Goal: Transaction & Acquisition: Purchase product/service

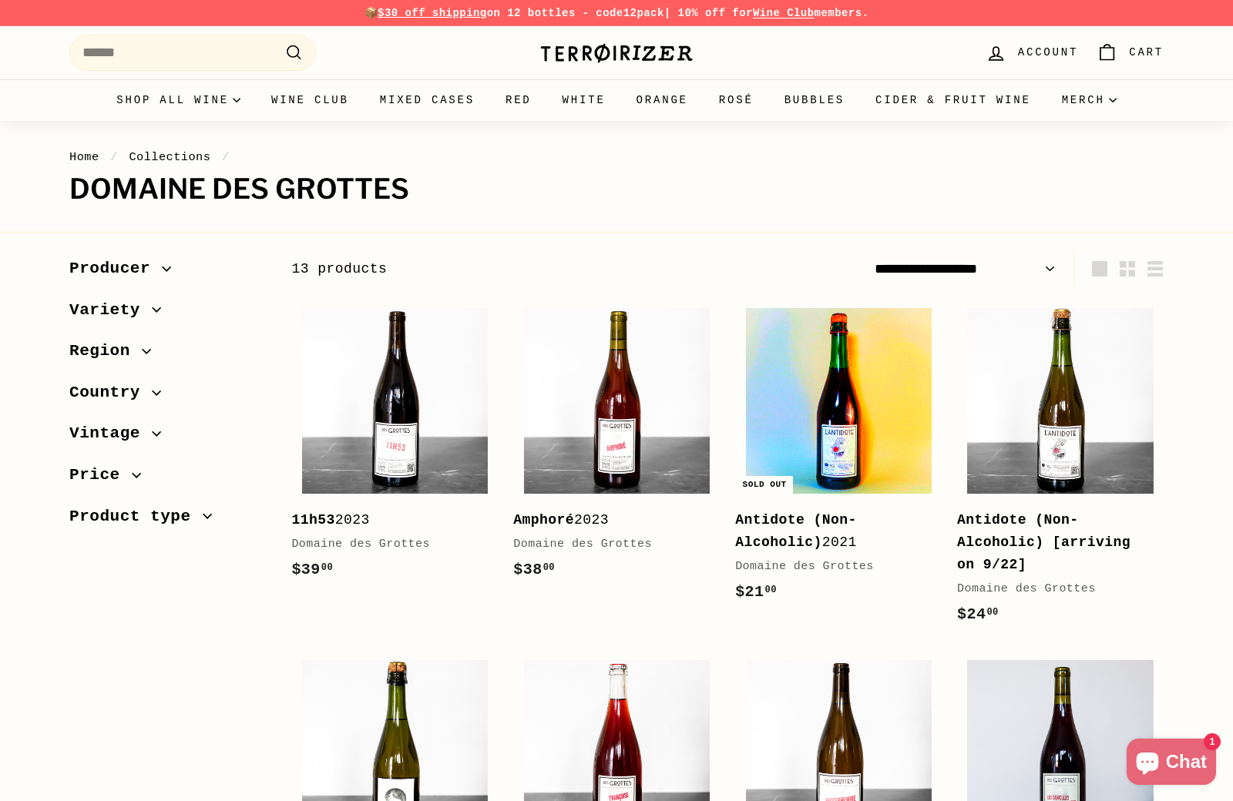
click at [839, 448] on img at bounding box center [839, 401] width 186 height 186
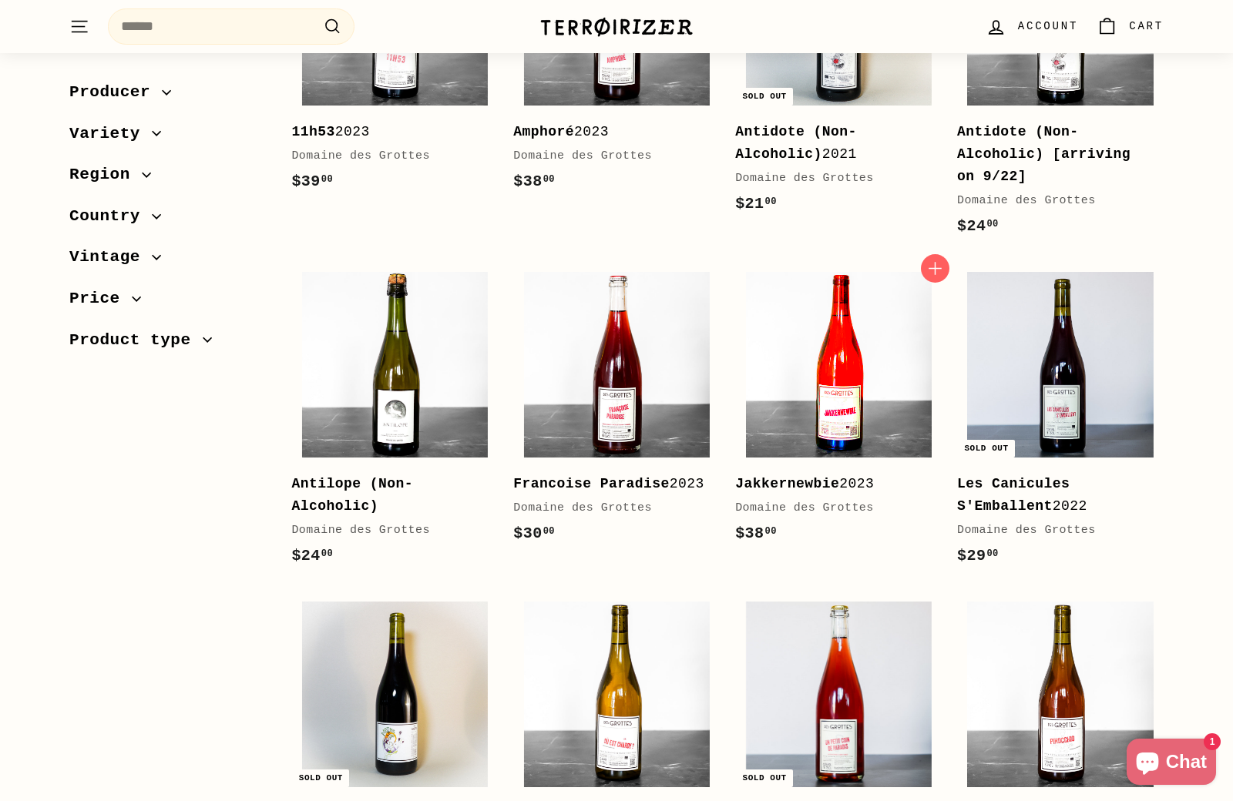
scroll to position [375, 0]
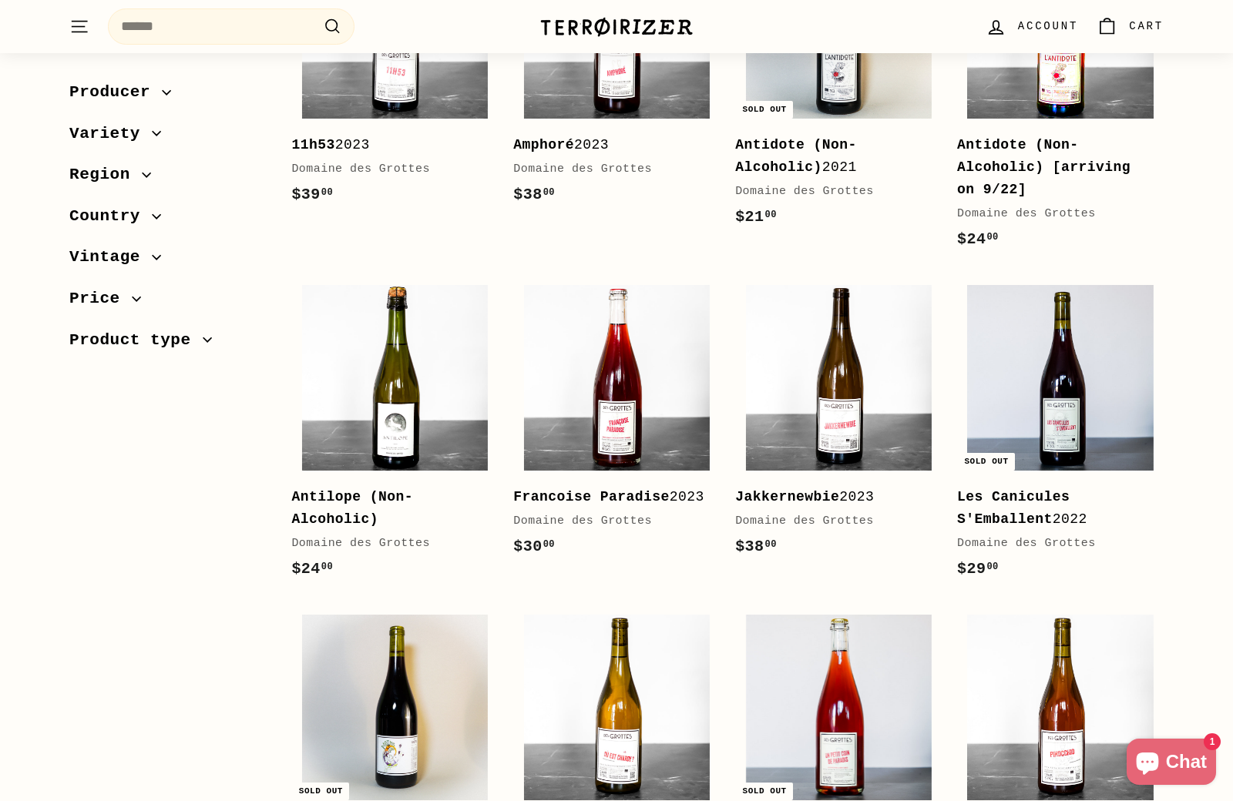
click at [1062, 102] on img at bounding box center [1060, 26] width 186 height 186
click at [397, 425] on img at bounding box center [395, 378] width 186 height 186
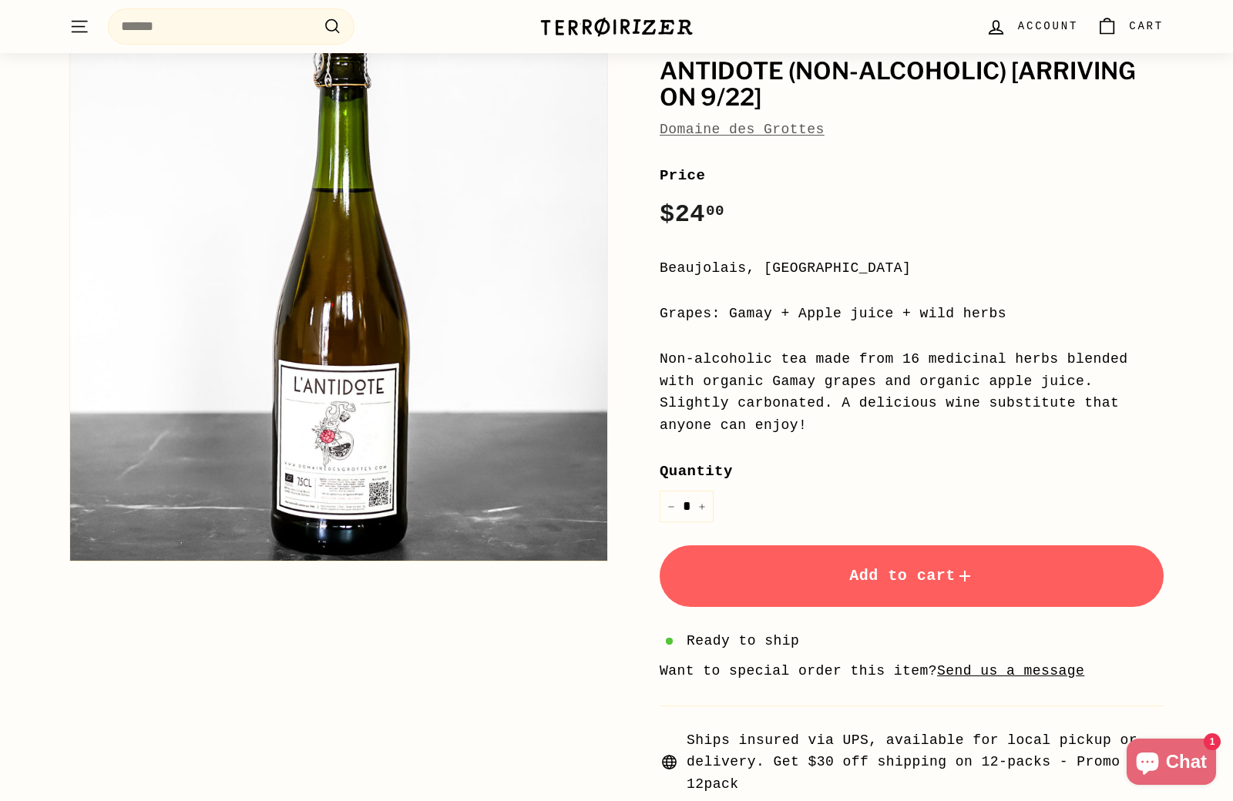
scroll to position [183, 0]
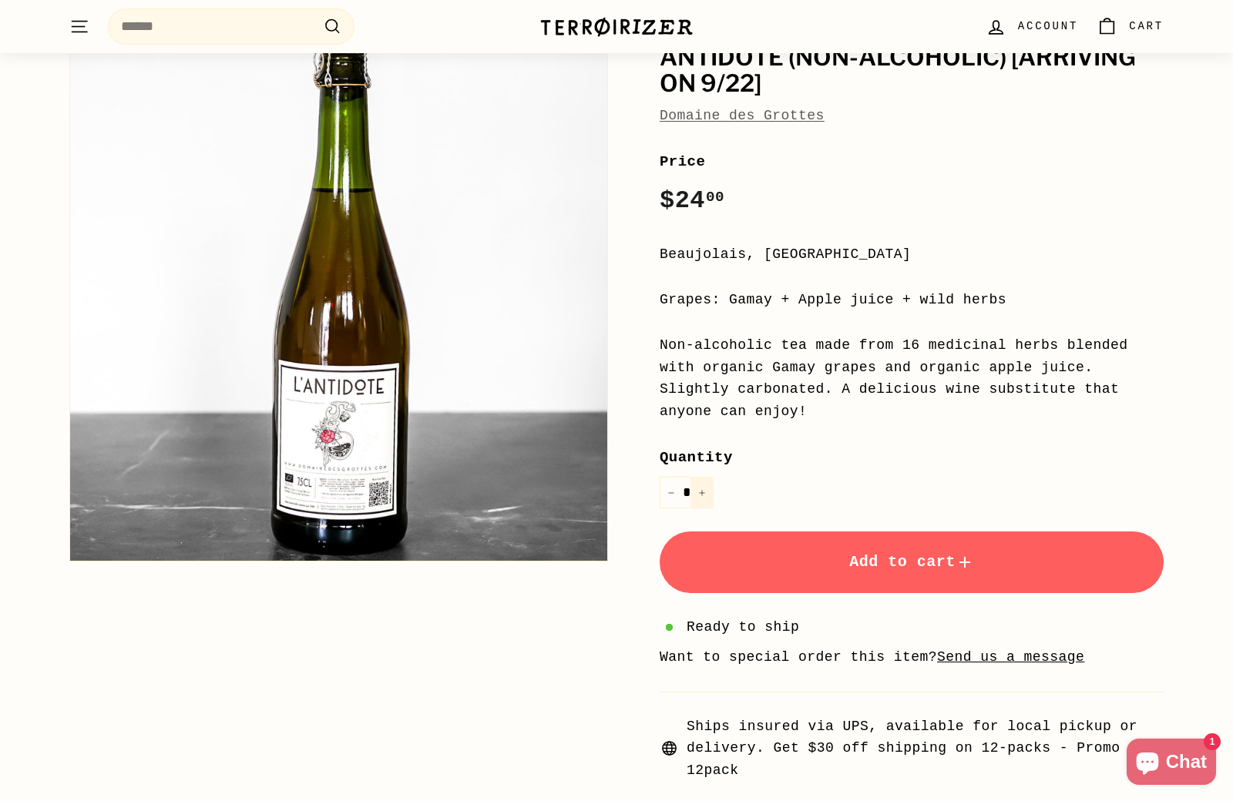
click at [705, 489] on icon "Increase item quantity by one" at bounding box center [702, 493] width 8 height 8
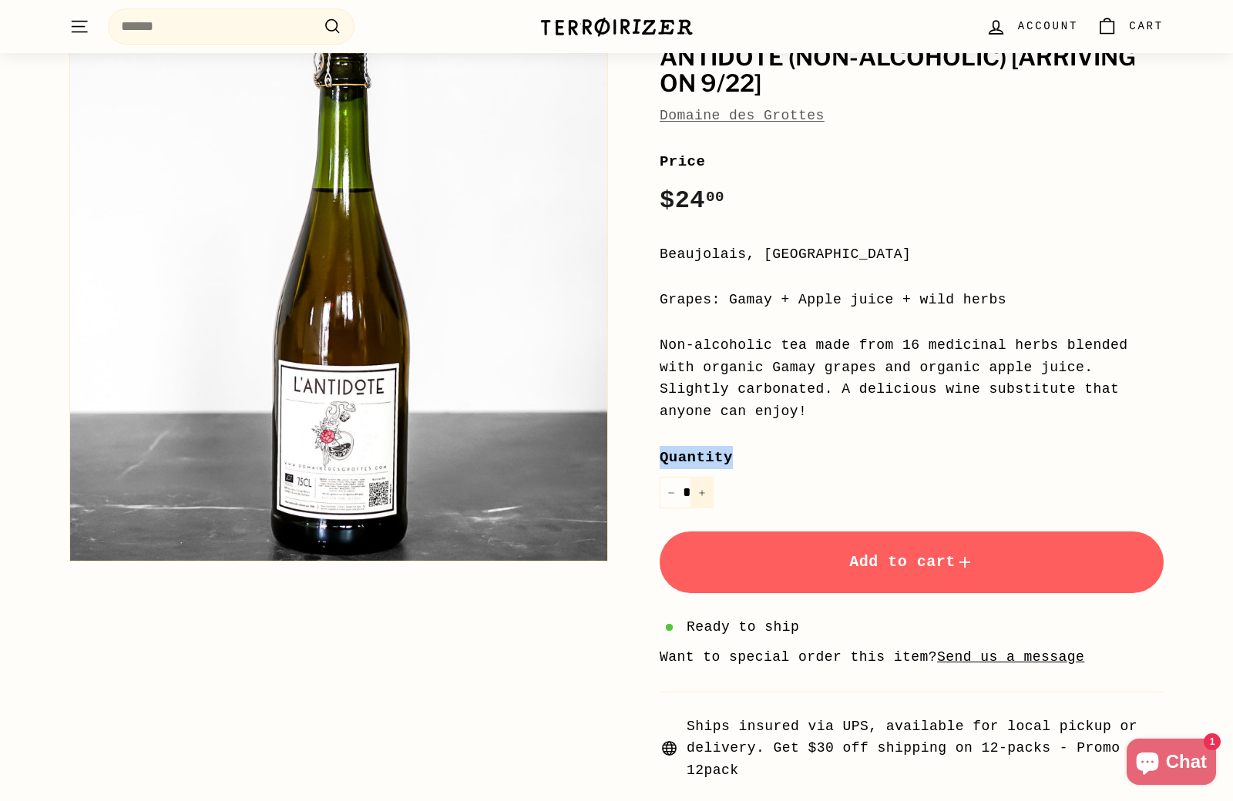
type input "*"
click at [871, 569] on button "Add to cart" at bounding box center [911, 563] width 504 height 62
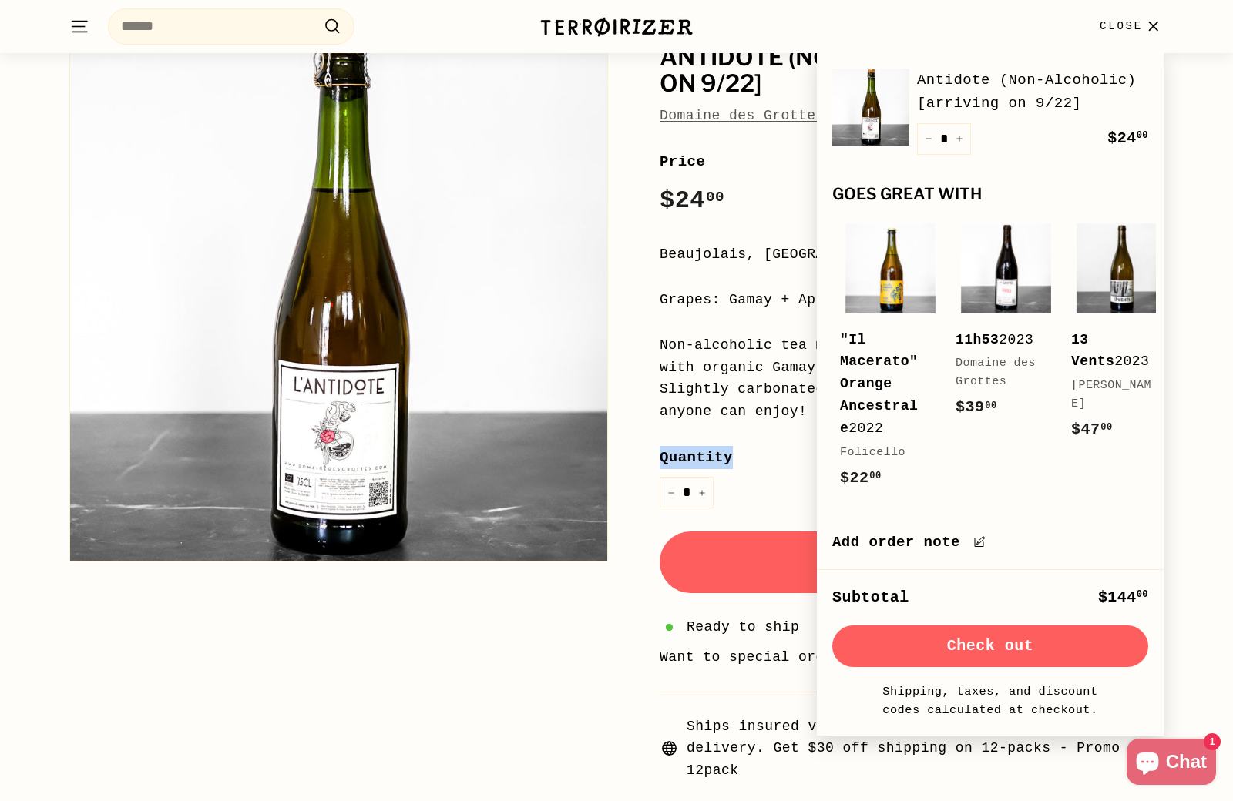
click at [1153, 29] on icon "button" at bounding box center [1153, 26] width 21 height 21
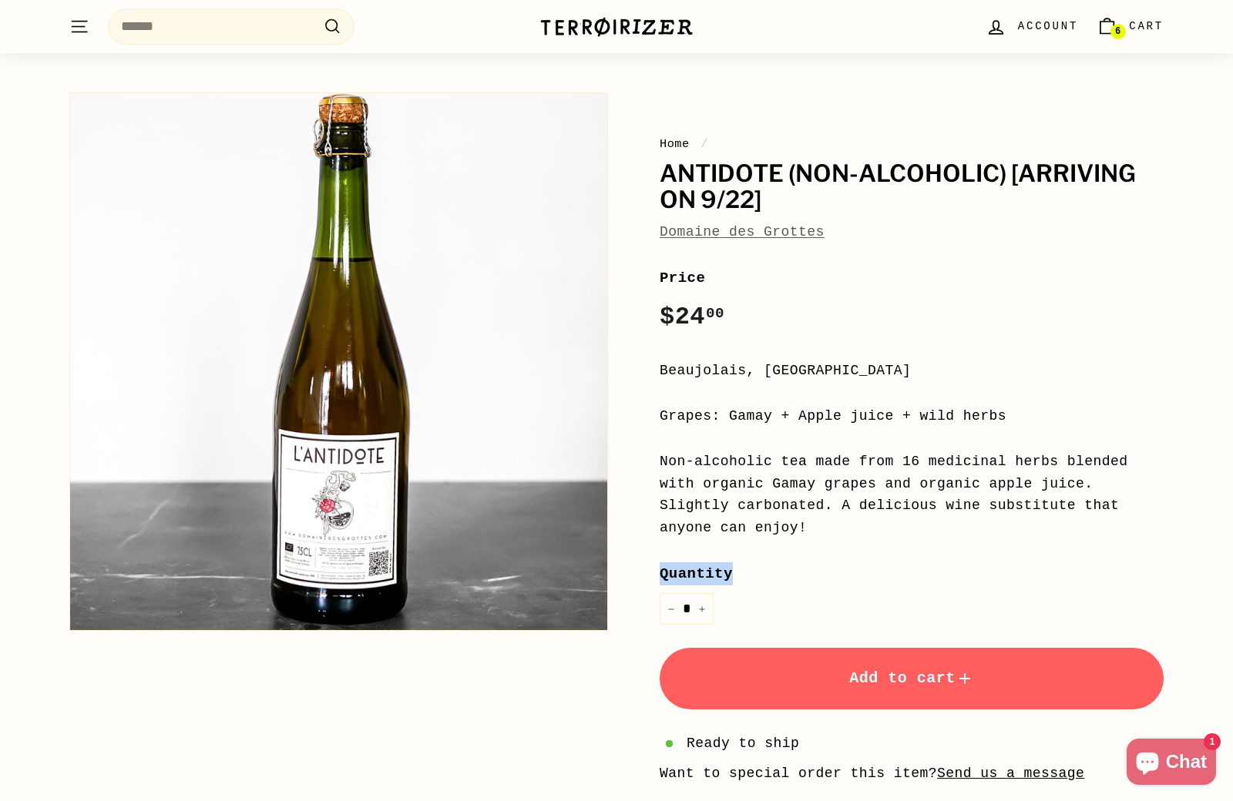
scroll to position [0, 0]
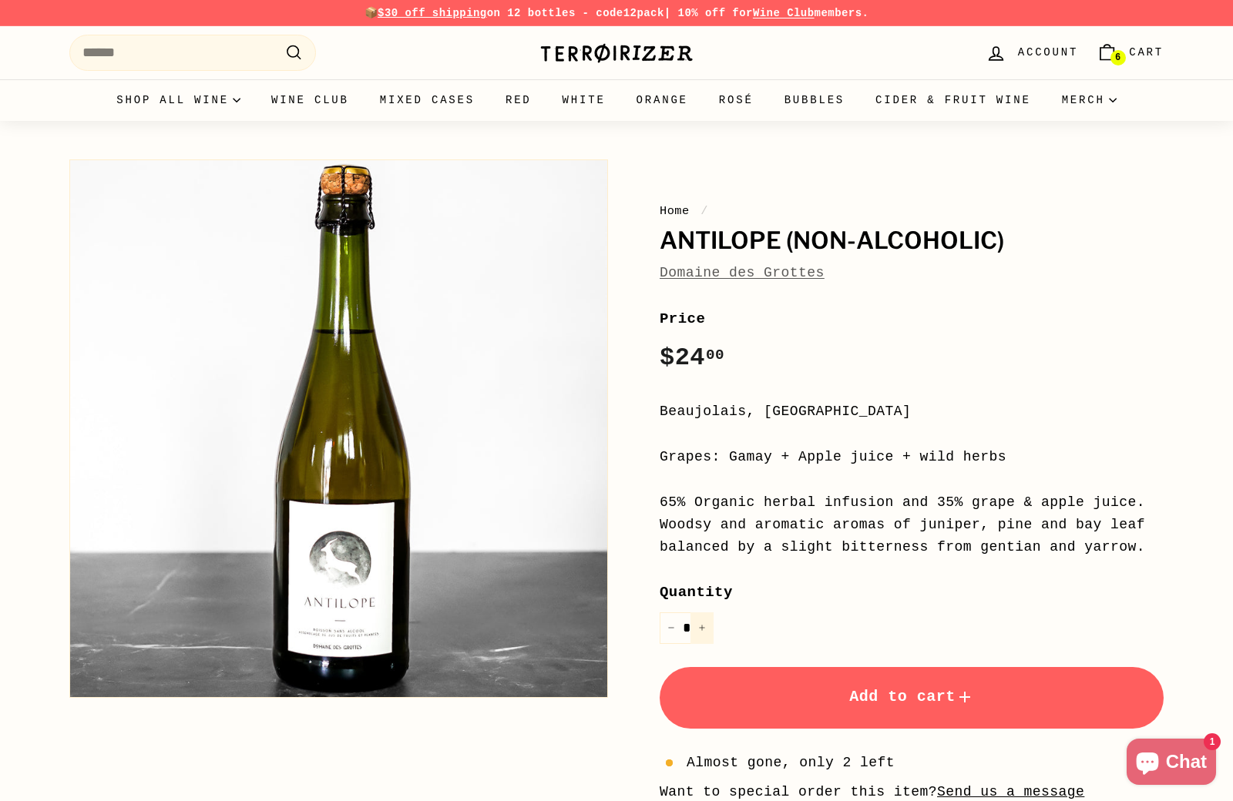
click at [700, 624] on icon "Increase item quantity by one" at bounding box center [702, 628] width 8 height 8
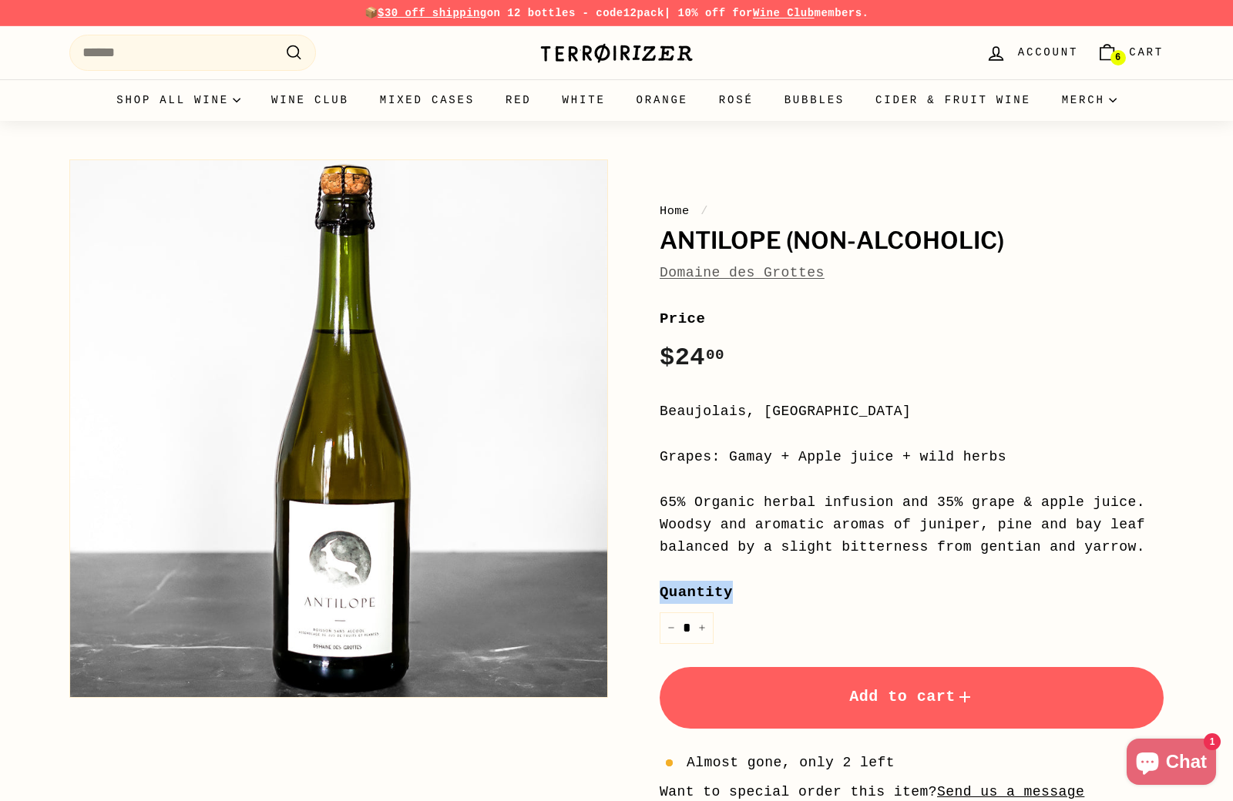
click at [855, 699] on span "Add to cart" at bounding box center [911, 697] width 125 height 18
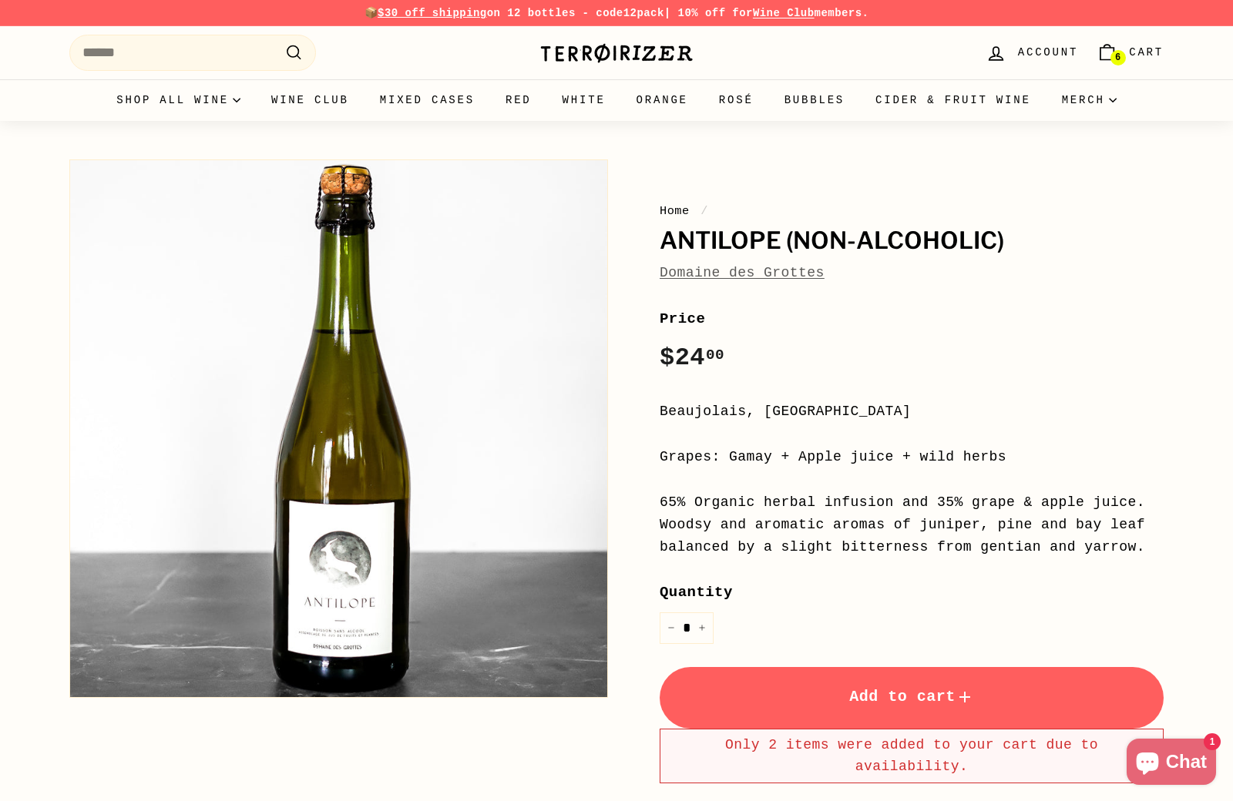
click at [1115, 59] on span "6" at bounding box center [1117, 57] width 5 height 9
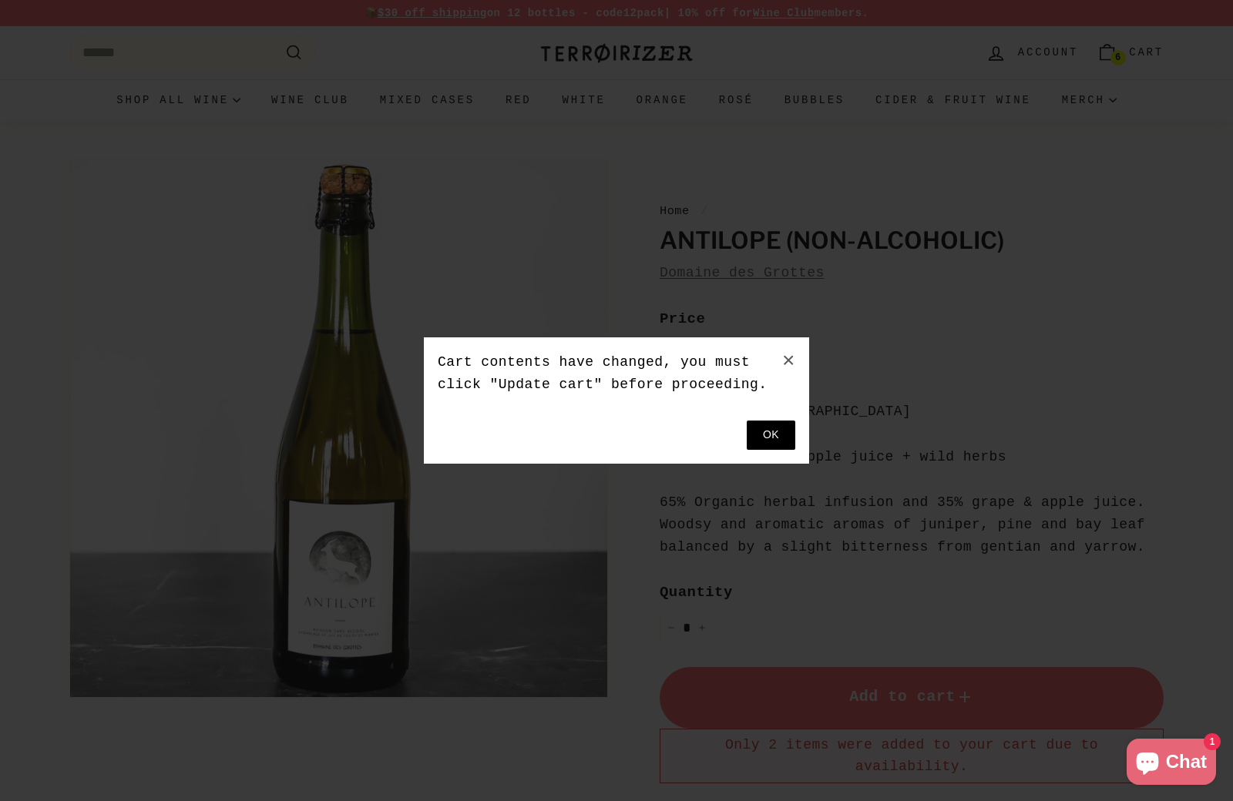
click at [771, 435] on button at bounding box center [771, 435] width 49 height 29
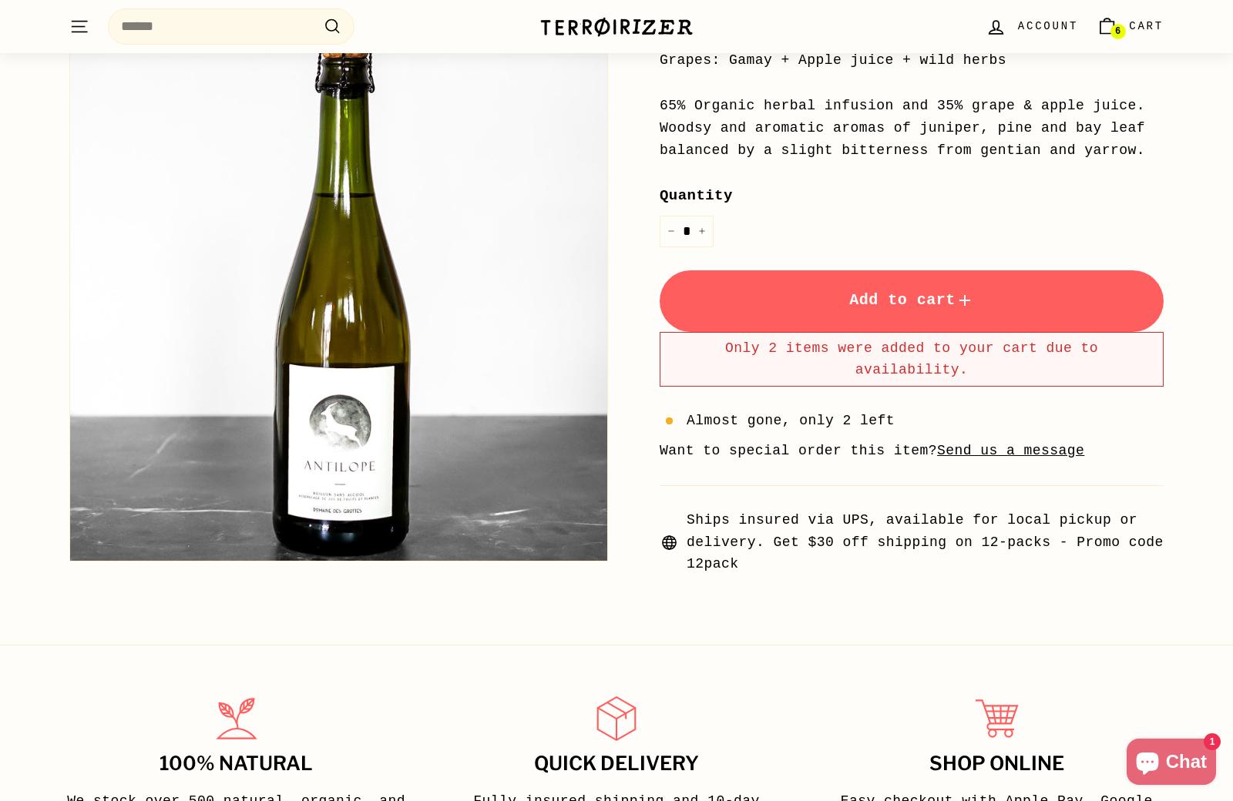
scroll to position [445, 0]
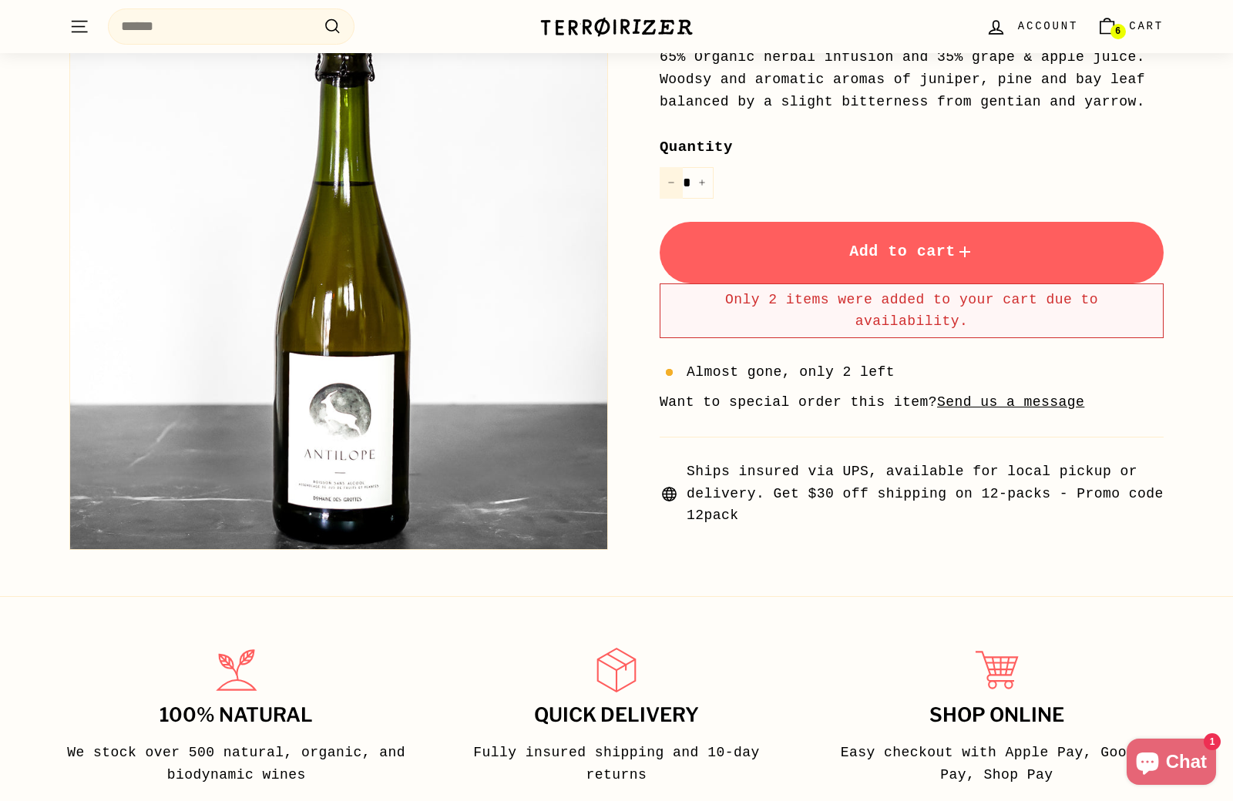
click at [668, 179] on icon "Reduce item quantity by one" at bounding box center [671, 183] width 8 height 8
type input "*"
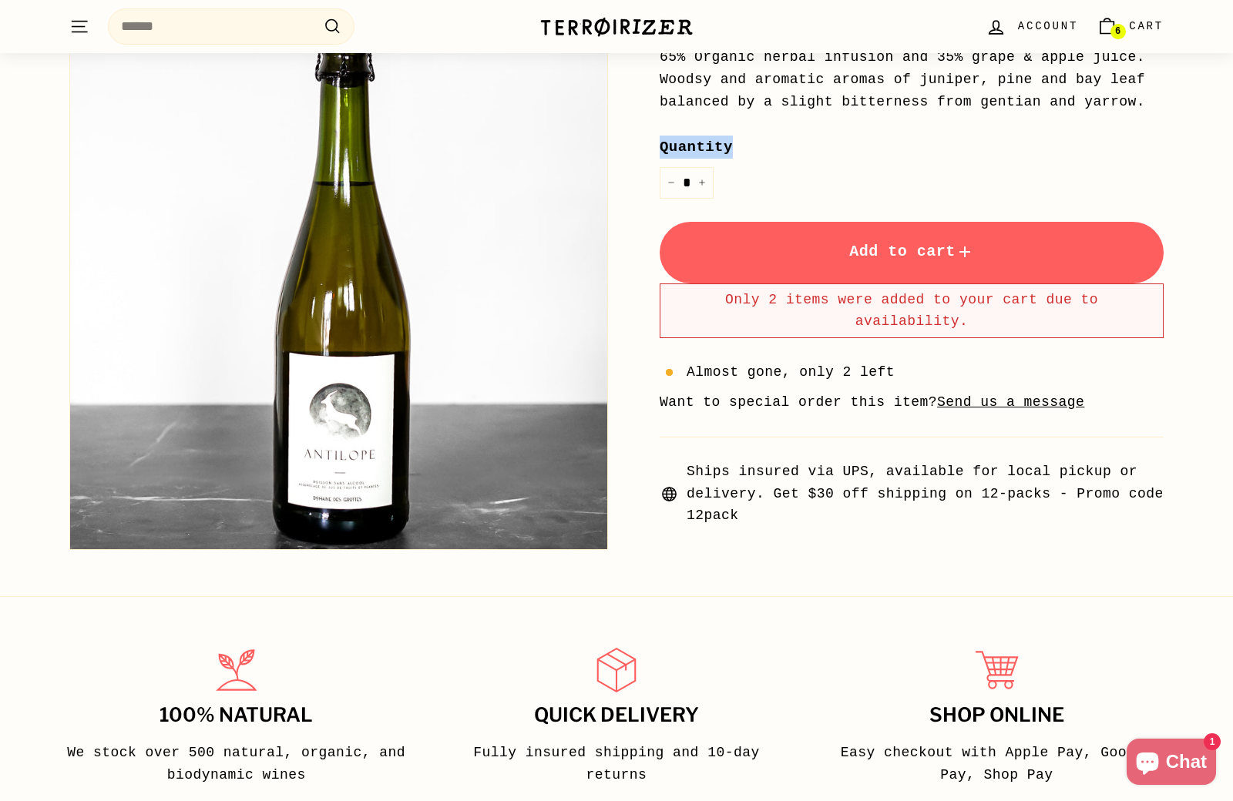
click at [887, 246] on span "Add to cart" at bounding box center [911, 252] width 125 height 18
click at [1115, 30] on span "6" at bounding box center [1117, 31] width 5 height 11
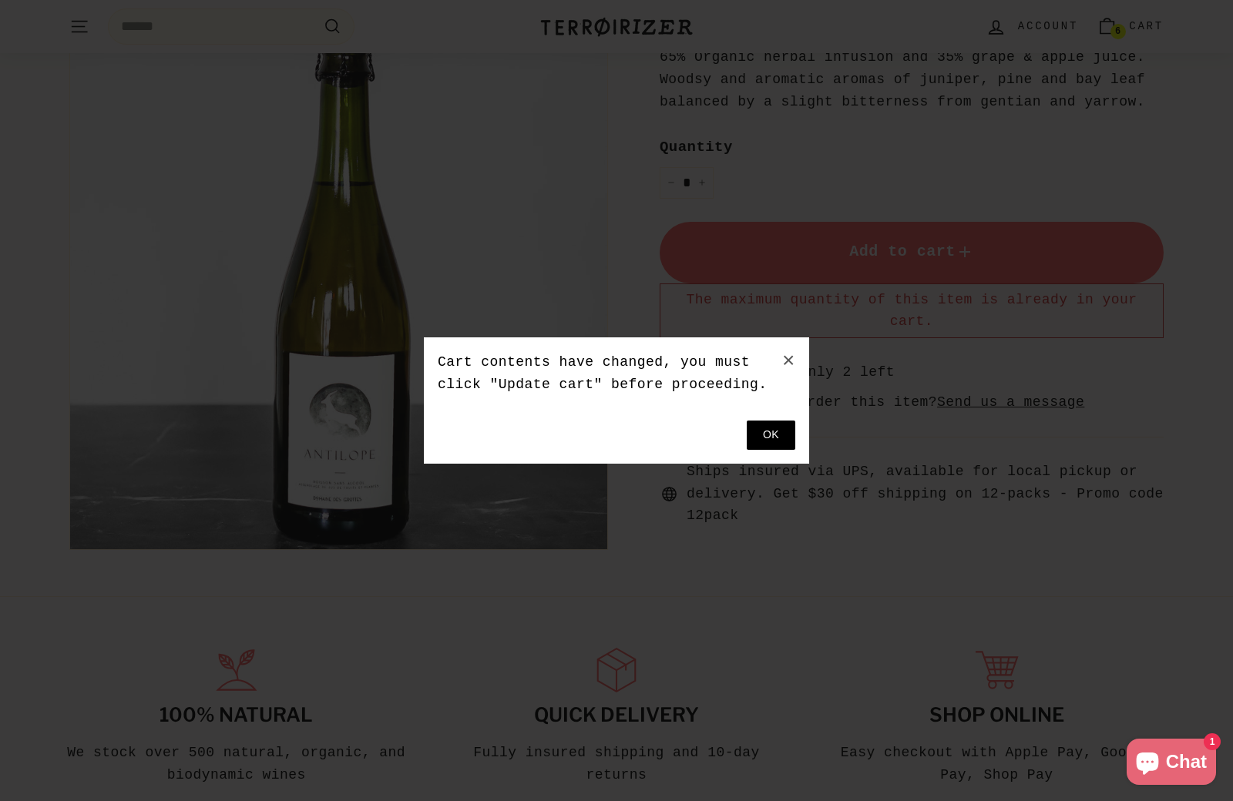
click at [788, 440] on button at bounding box center [771, 435] width 49 height 29
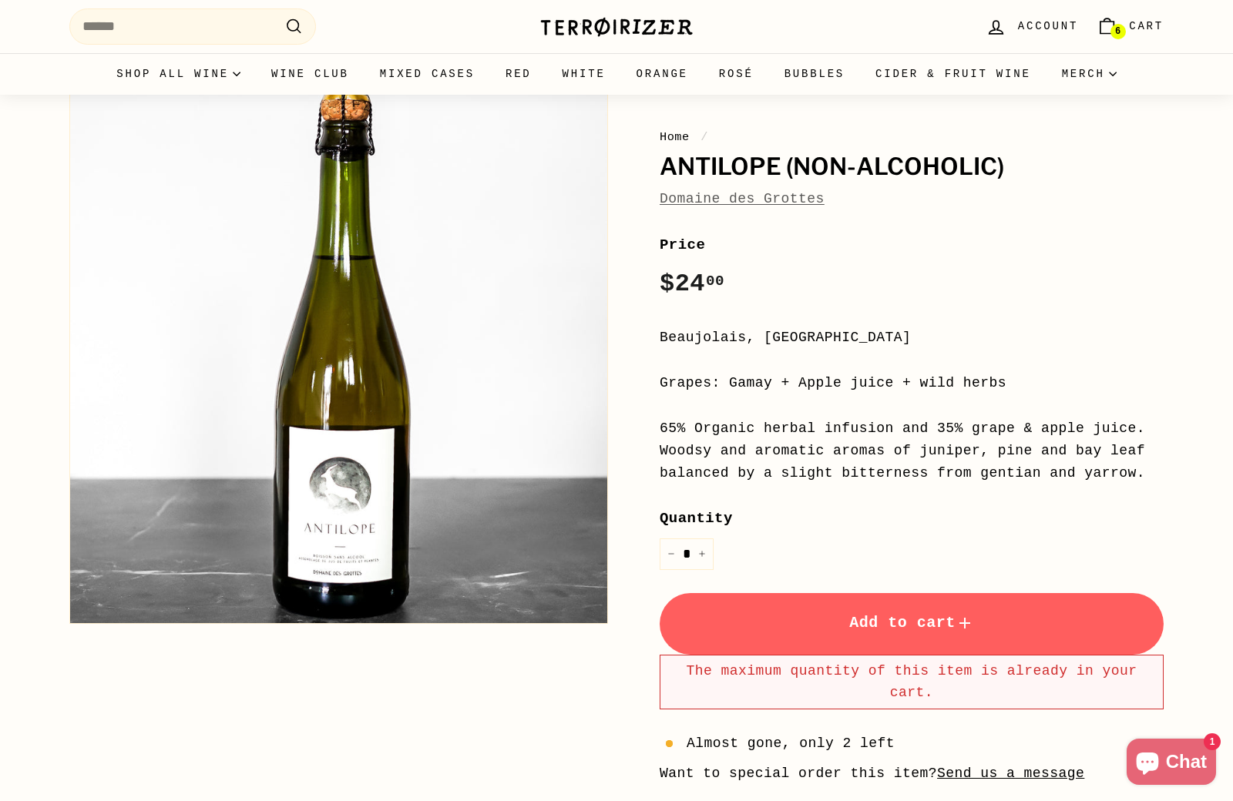
scroll to position [0, 0]
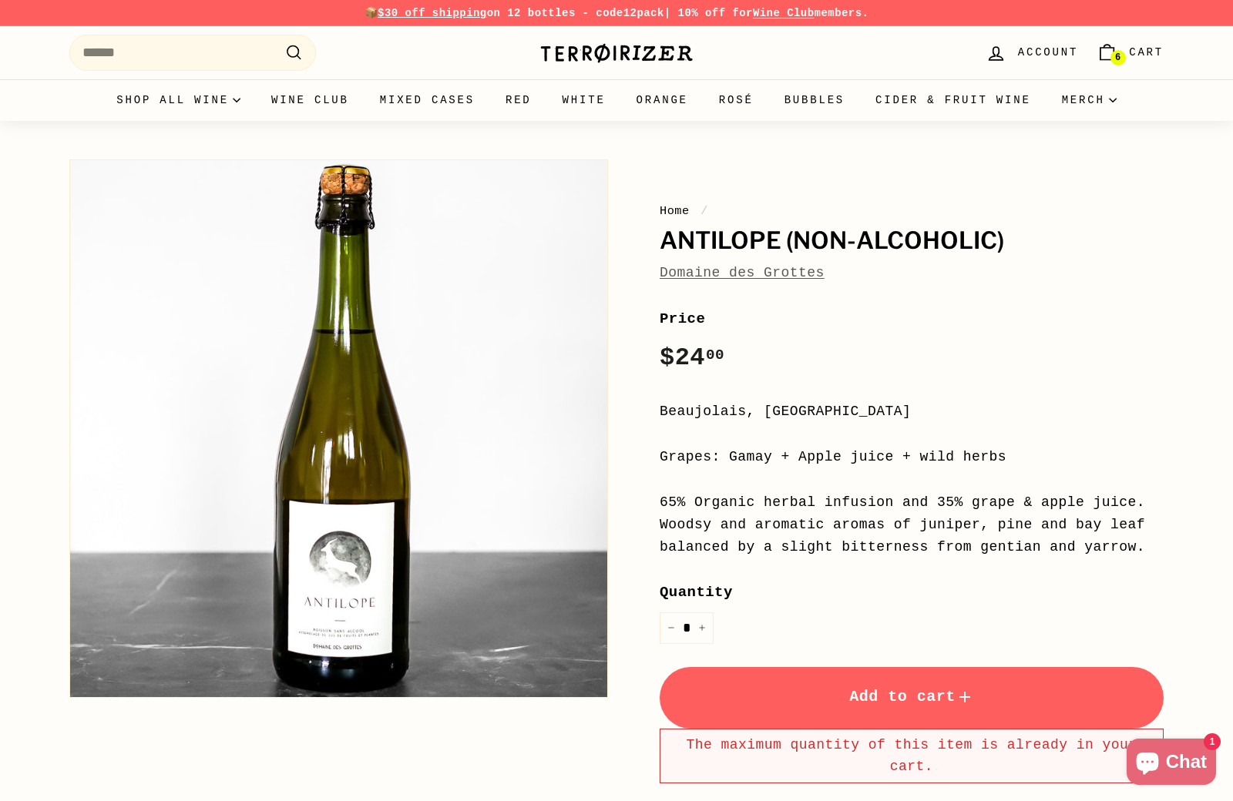
click at [1120, 55] on span "6" at bounding box center [1117, 57] width 5 height 9
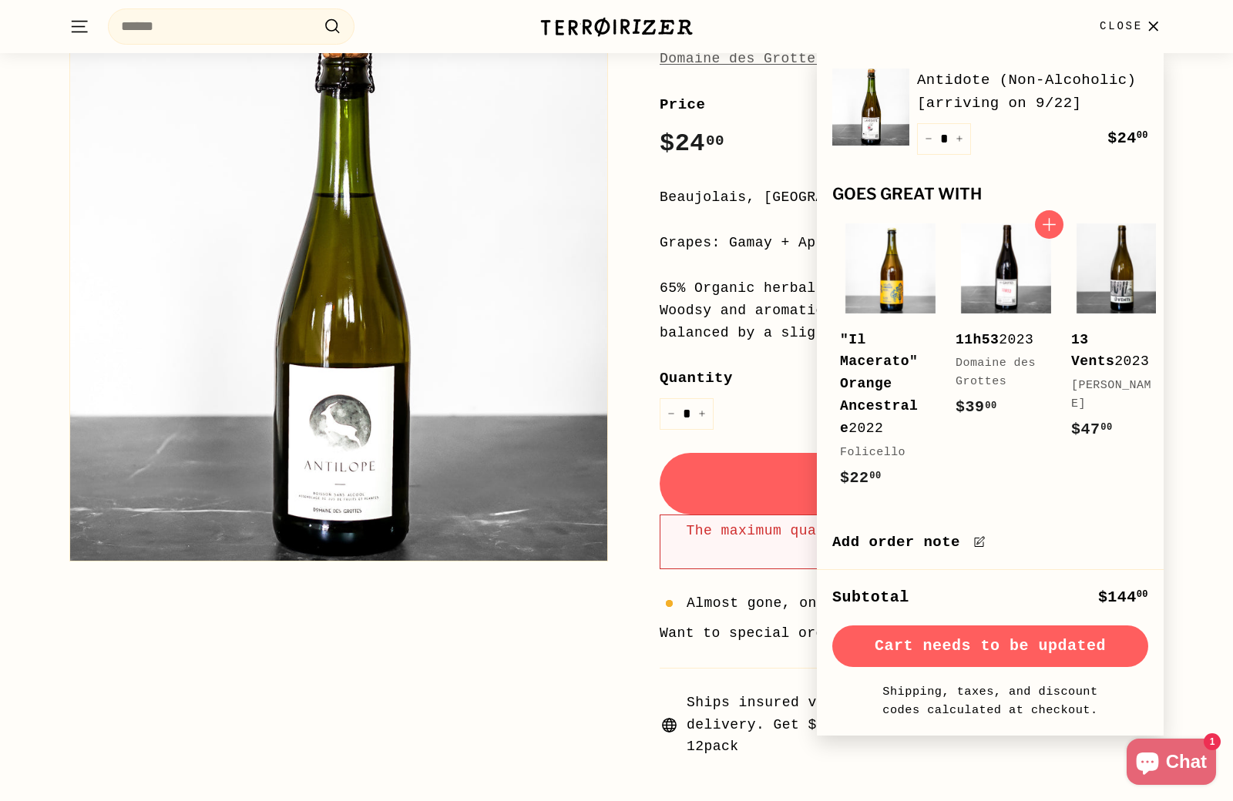
scroll to position [208, 0]
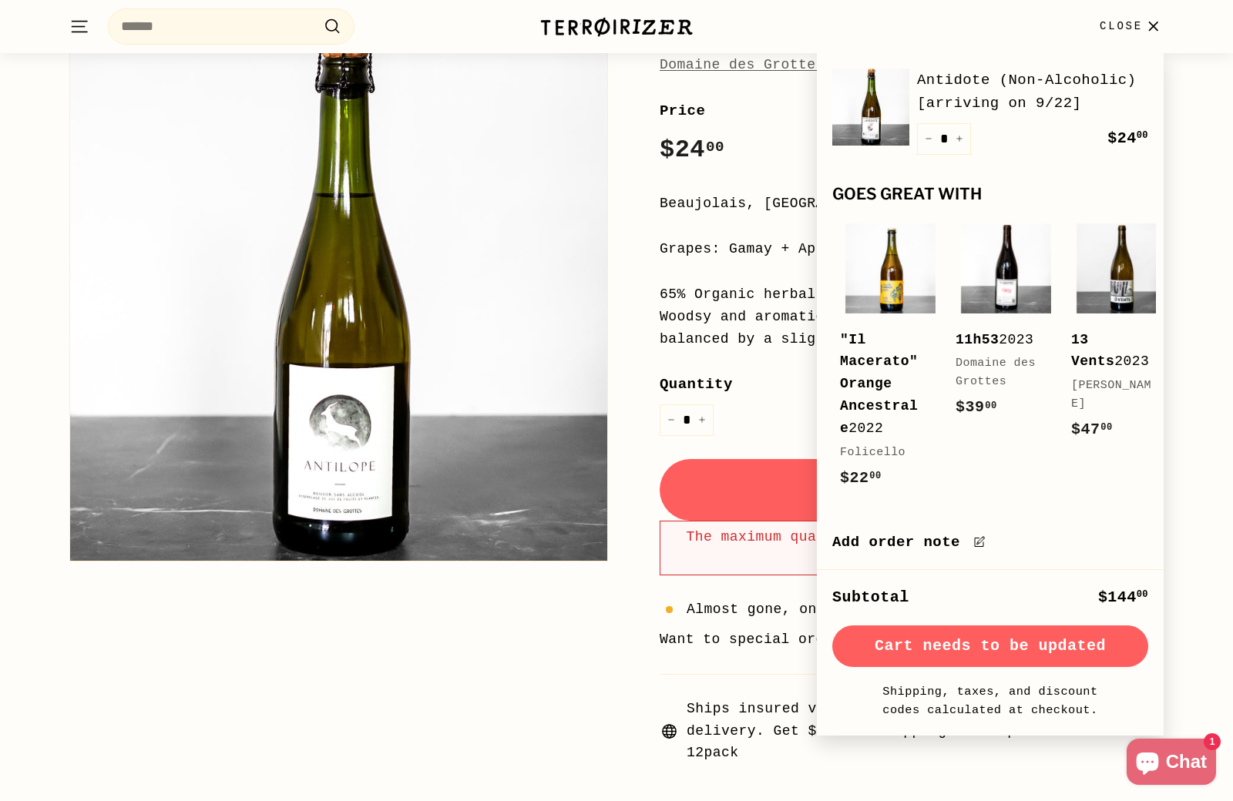
click at [1153, 23] on icon "button" at bounding box center [1153, 26] width 21 height 21
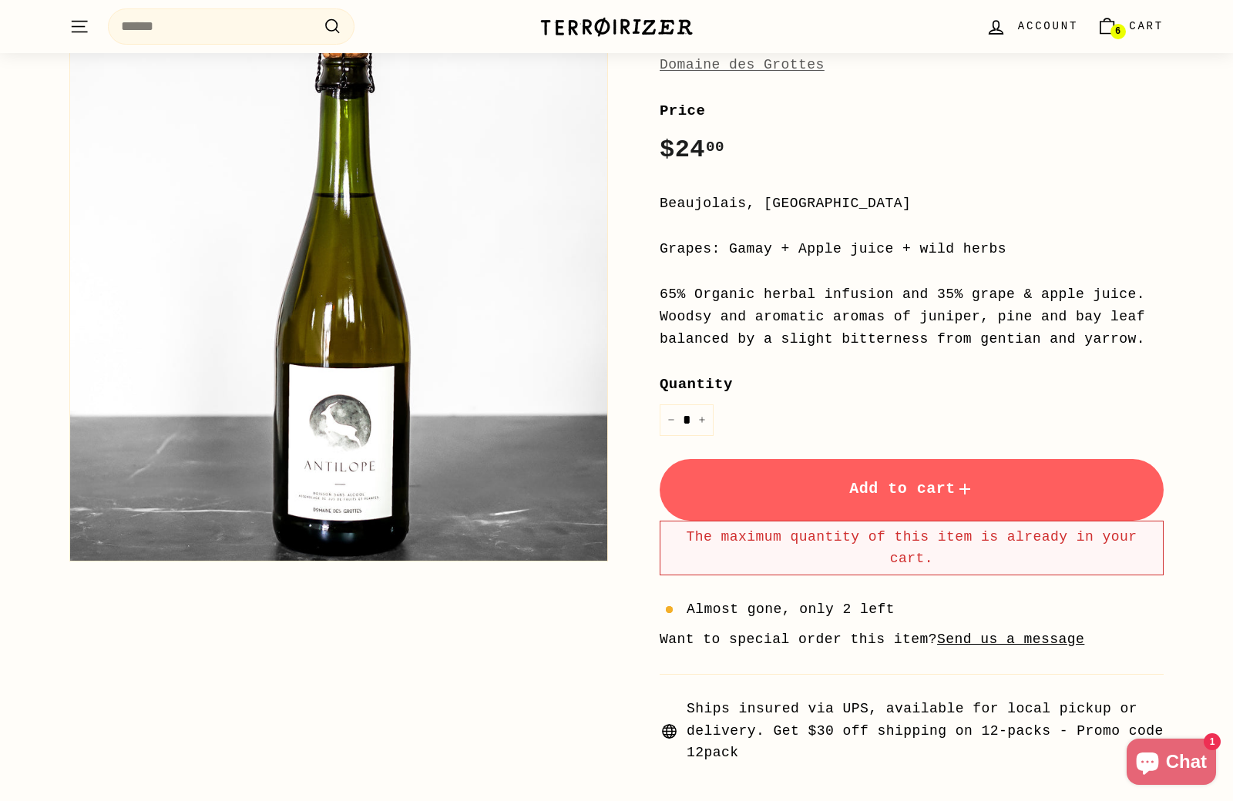
scroll to position [0, 0]
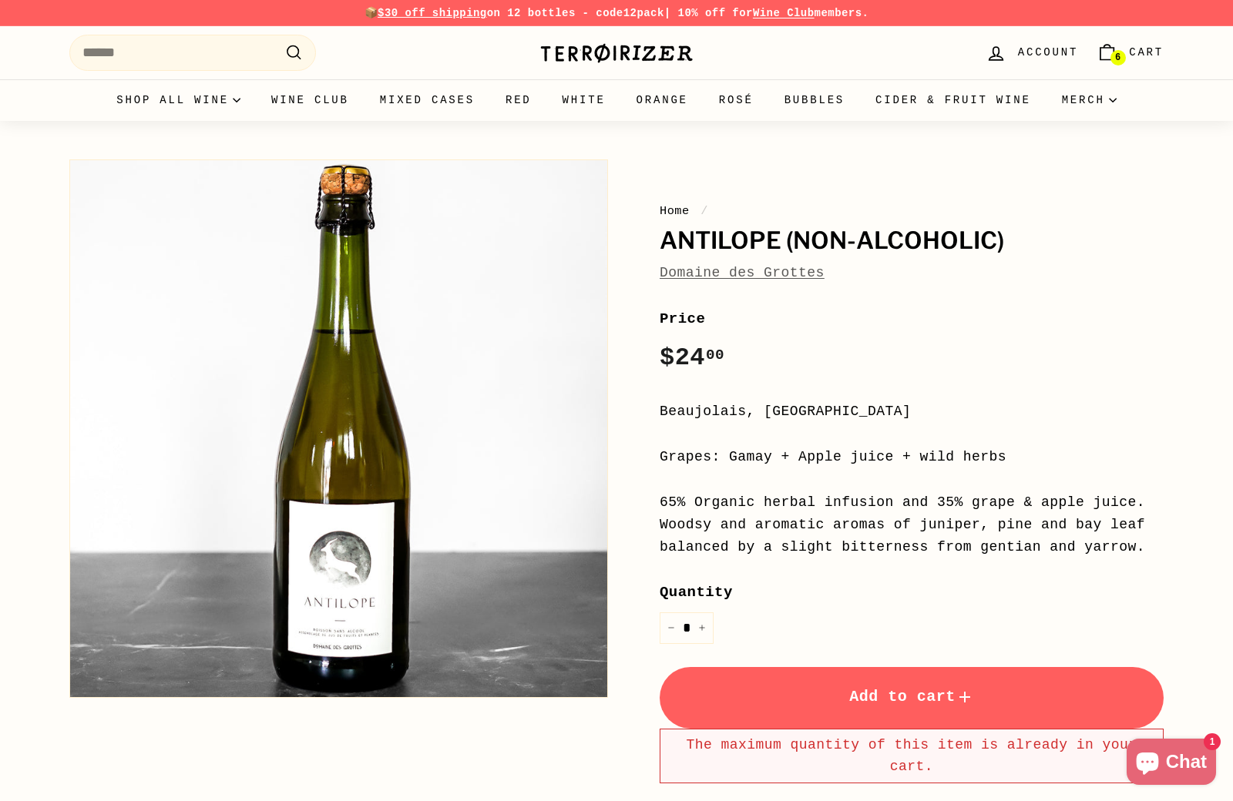
click at [1115, 55] on span "6" at bounding box center [1117, 57] width 5 height 9
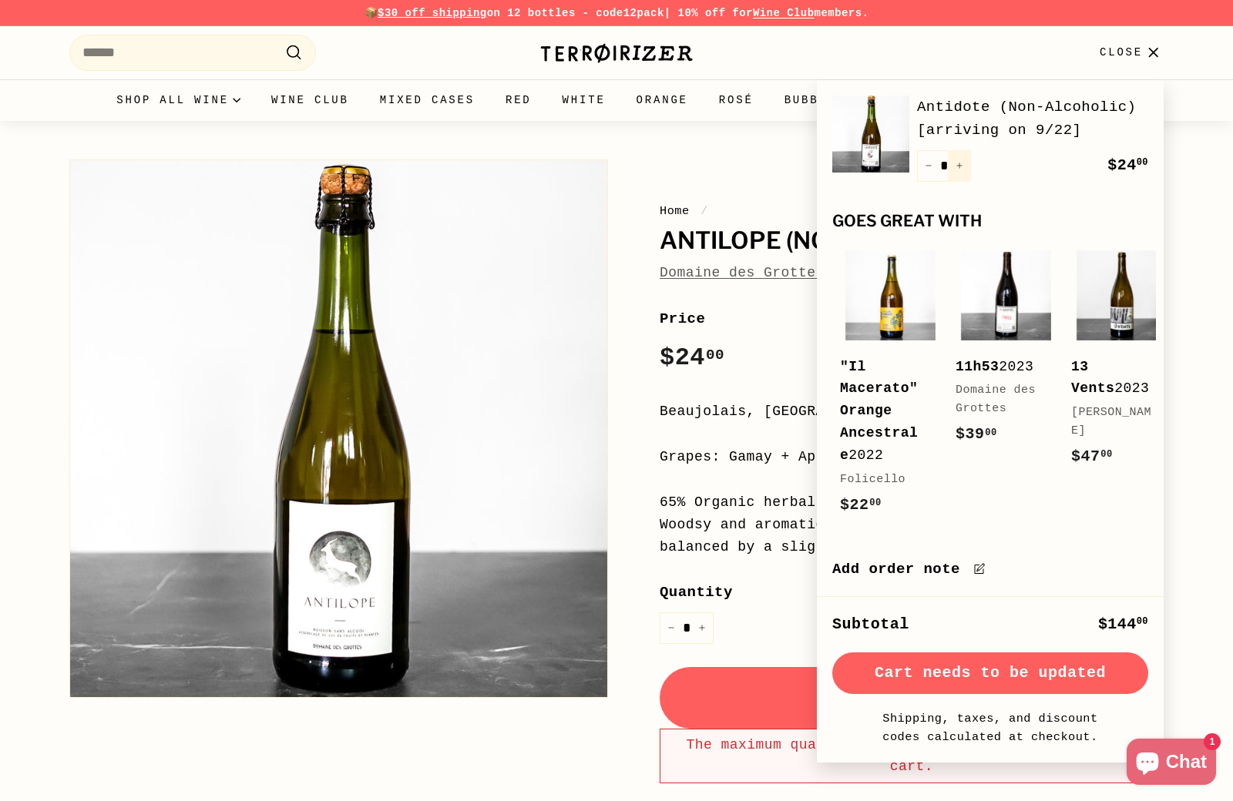
click at [961, 170] on button "+" at bounding box center [959, 166] width 23 height 32
type input "*"
click at [961, 170] on div "Quantity * − + Remove" at bounding box center [944, 166] width 54 height 32
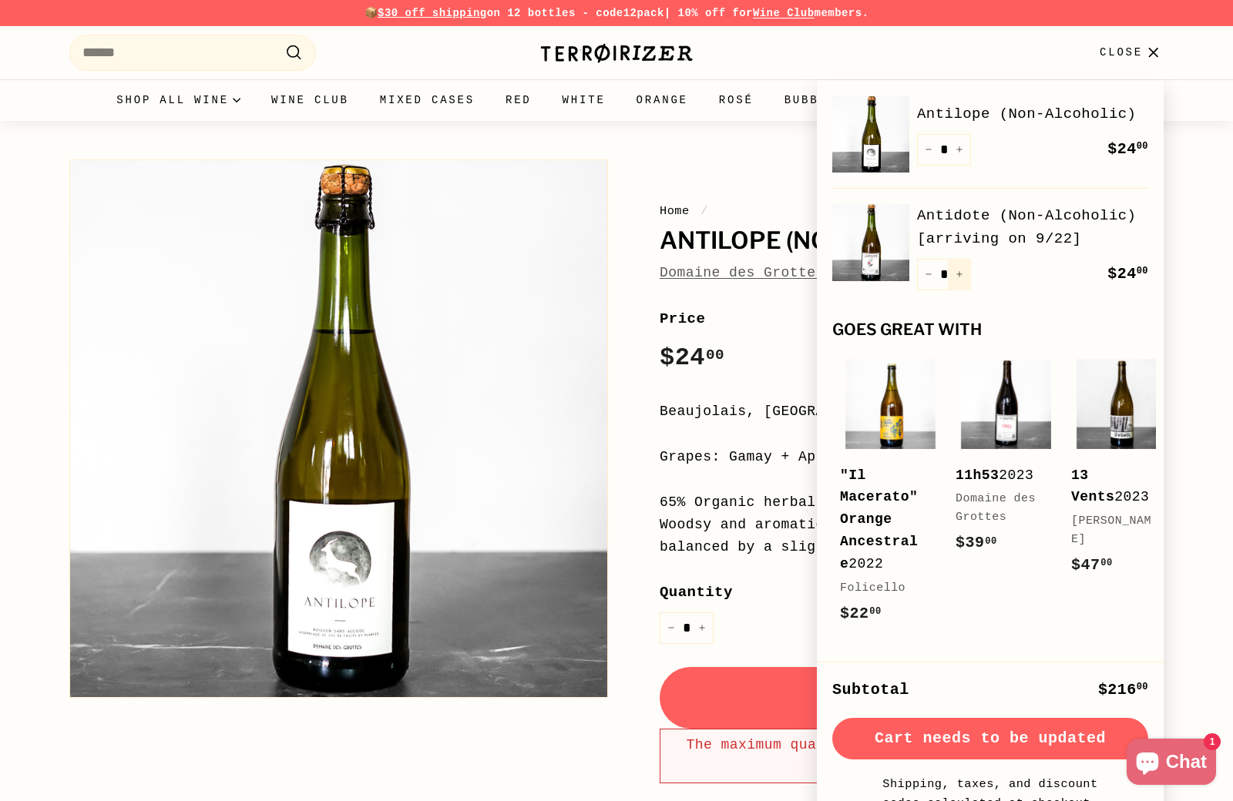
click at [958, 274] on icon "Increase item quantity by one" at bounding box center [959, 274] width 8 height 8
type input "*"
click at [958, 274] on div "Quantity * − + Remove" at bounding box center [944, 275] width 54 height 32
click at [958, 274] on icon "Increase item quantity by one" at bounding box center [959, 274] width 8 height 8
type input "*"
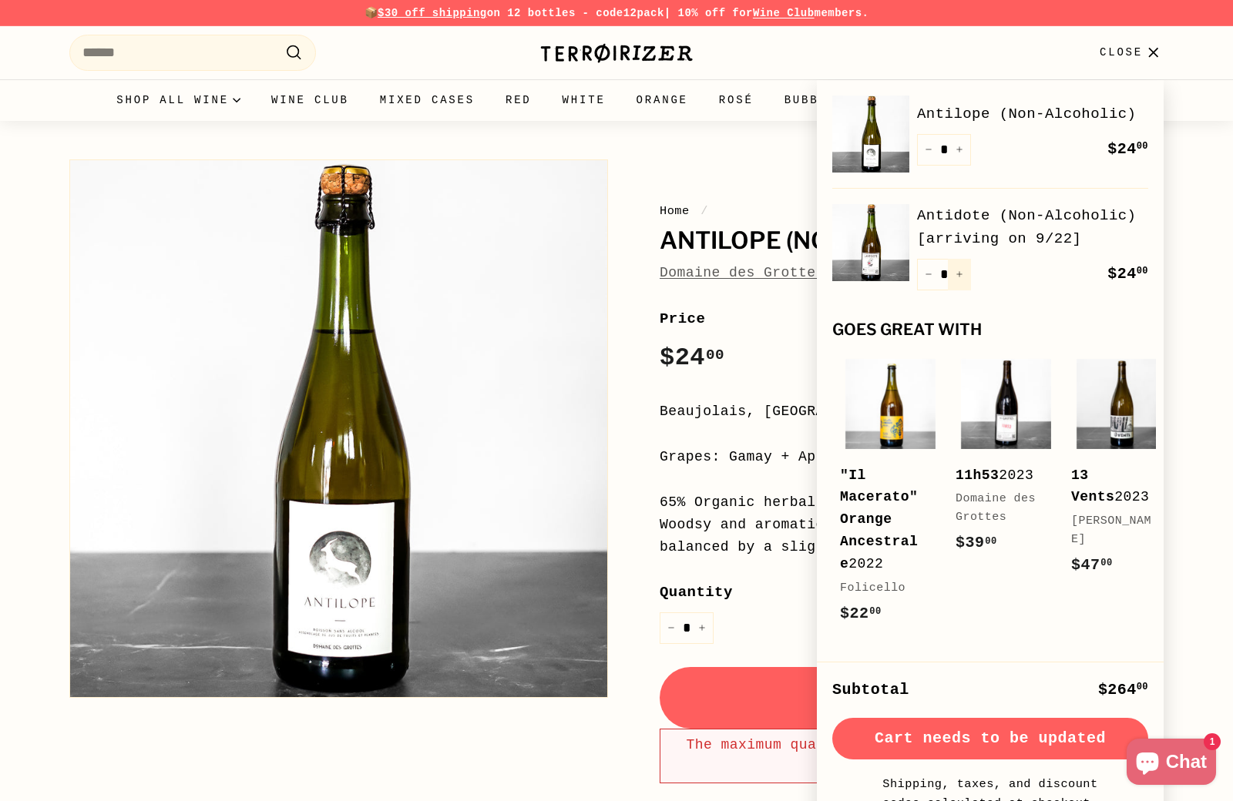
click at [958, 274] on icon "Increase item quantity by one" at bounding box center [959, 274] width 8 height 8
type input "**"
click at [961, 739] on button "Check out" at bounding box center [990, 739] width 316 height 42
click at [966, 750] on button "Check out" at bounding box center [990, 739] width 316 height 42
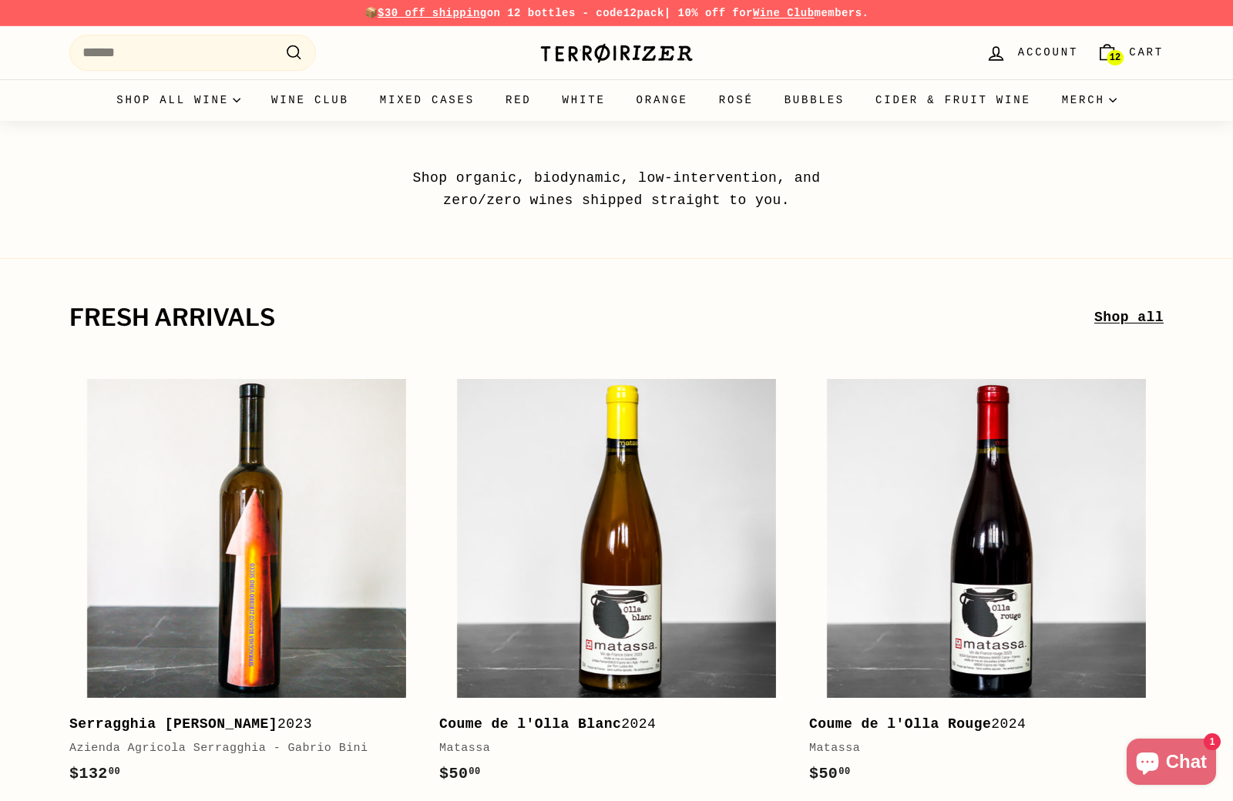
click at [1111, 55] on span "12" at bounding box center [1114, 57] width 11 height 11
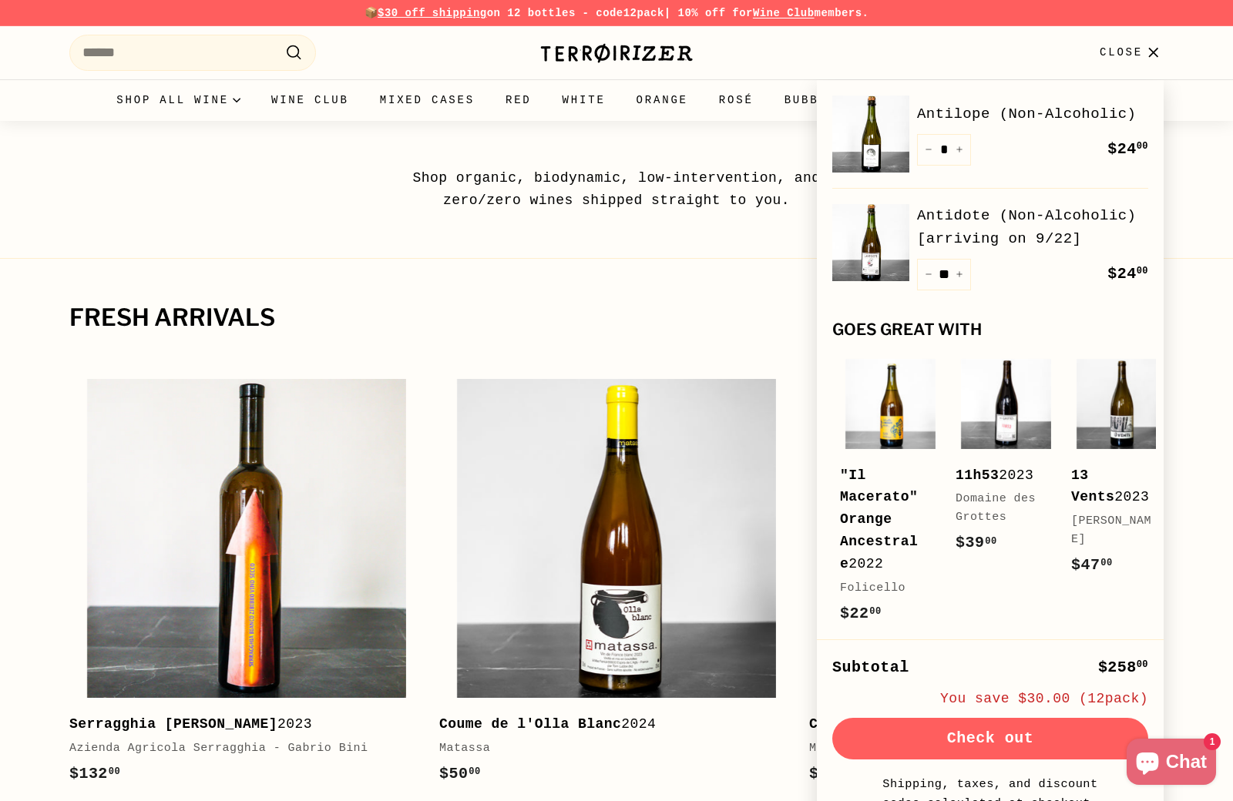
click at [968, 741] on button "Check out" at bounding box center [990, 739] width 316 height 42
